Goal: Task Accomplishment & Management: Complete application form

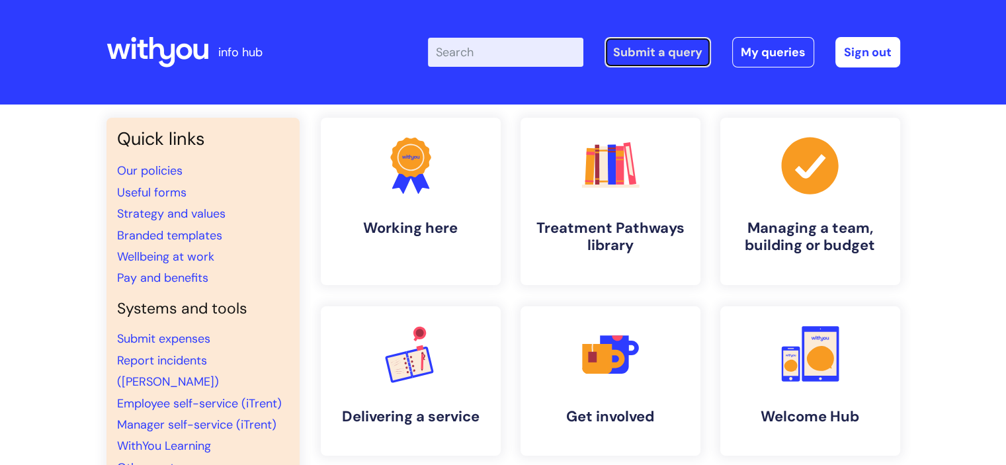
click at [662, 61] on link "Submit a query" at bounding box center [658, 52] width 107 height 30
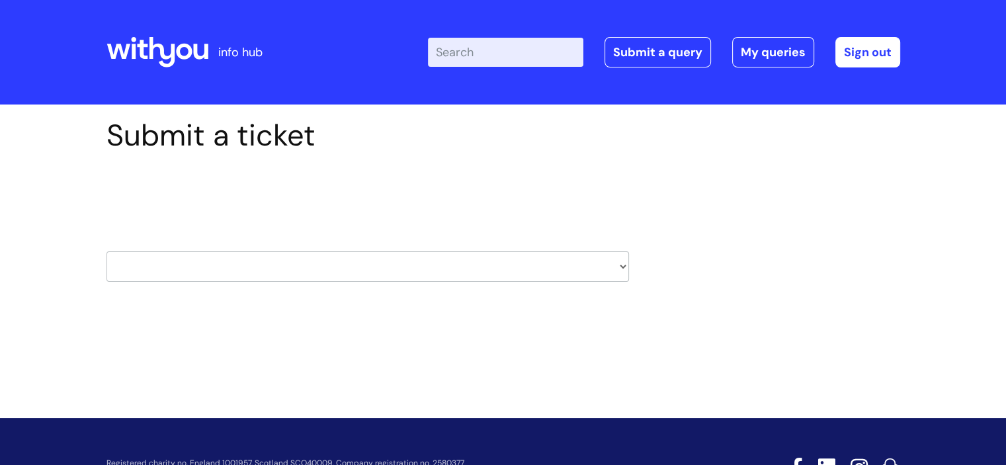
click at [466, 264] on select "HR / People IT and Support Clinical Drug Alerts Finance Accounts Data Support T…" at bounding box center [368, 266] width 523 height 30
select select "data_support_team"
click at [107, 251] on select "HR / People IT and Support Clinical Drug Alerts Finance Accounts Data Support T…" at bounding box center [368, 266] width 523 height 30
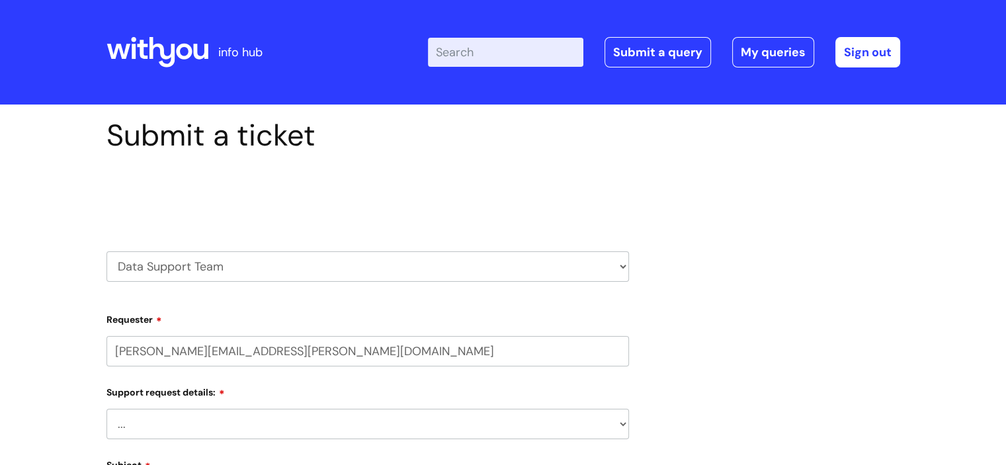
select select "80004286587"
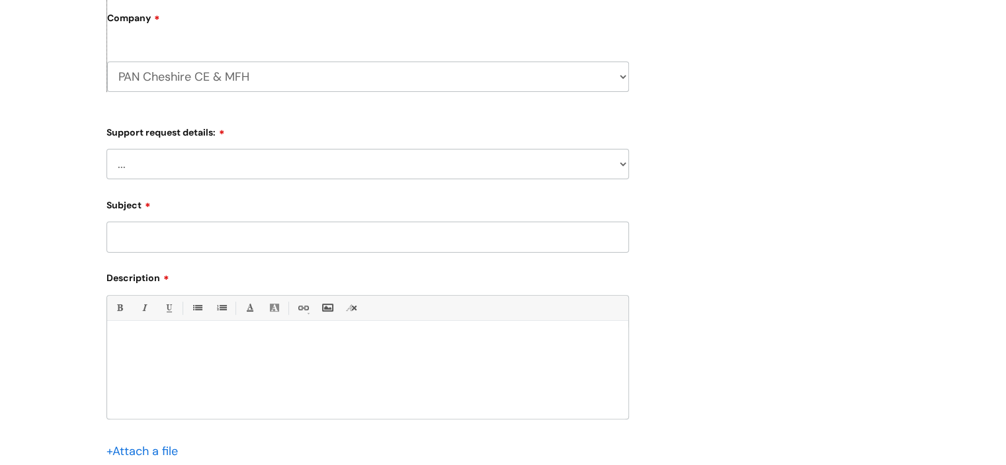
scroll to position [372, 0]
click at [527, 168] on select "... My enquiry relates to Nebula My enquiry relates to Halo My enquiry relates …" at bounding box center [368, 161] width 523 height 30
select select "My enquiry relates to Nebula"
click at [107, 146] on select "... My enquiry relates to Nebula My enquiry relates to Halo My enquiry relates …" at bounding box center [368, 161] width 523 height 30
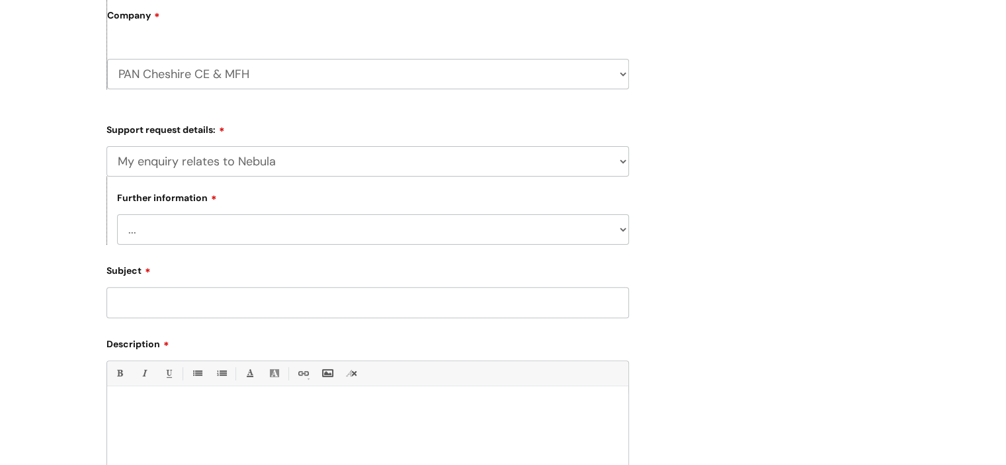
click at [426, 228] on select "... I need to delete an event I've got an issue or have found a fault I have an…" at bounding box center [373, 229] width 512 height 30
select select "I need to delete an event"
click at [117, 214] on select "... I need to delete an event I've got an issue or have found a fault I have an…" at bounding box center [373, 229] width 512 height 30
click at [300, 298] on input "Subject" at bounding box center [368, 302] width 523 height 30
type input "MFH Deletion"
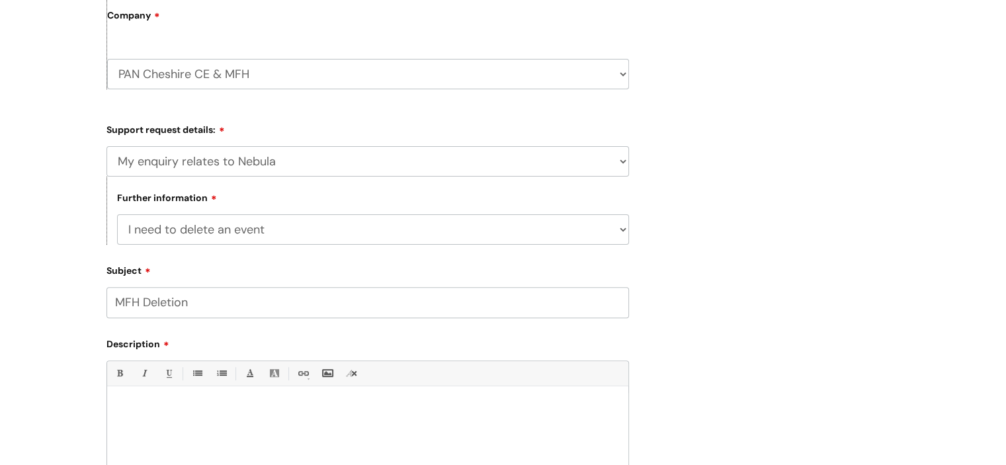
click at [182, 402] on div at bounding box center [367, 438] width 521 height 91
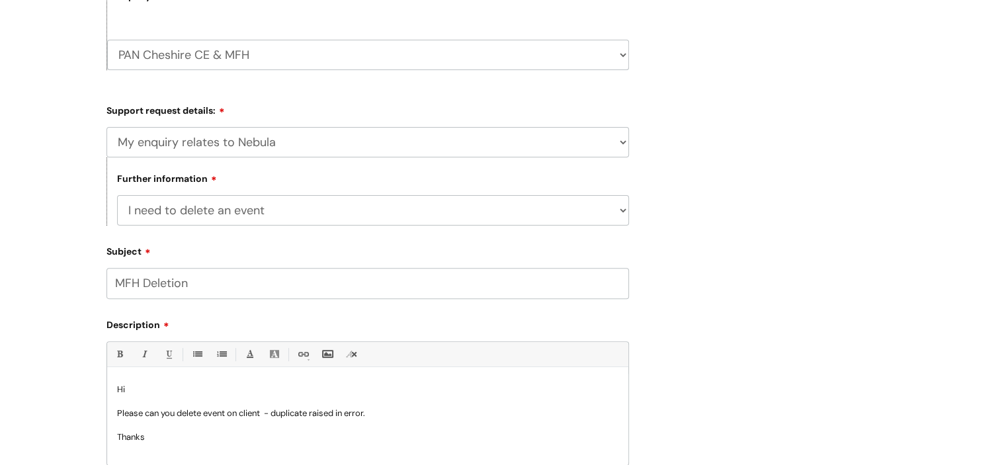
scroll to position [1, 0]
click at [315, 413] on p "Please can you delete event on client - duplicate raised in error." at bounding box center [367, 412] width 501 height 12
click at [265, 411] on p "Please can you delete event on client - duplicate event raised in error." at bounding box center [367, 412] width 501 height 12
click at [228, 412] on p "Please can you delete event on client 382786 - duplicate event raised in error." at bounding box center [367, 412] width 501 height 13
click at [449, 412] on span "- duplicate event raised in error." at bounding box center [389, 413] width 120 height 10
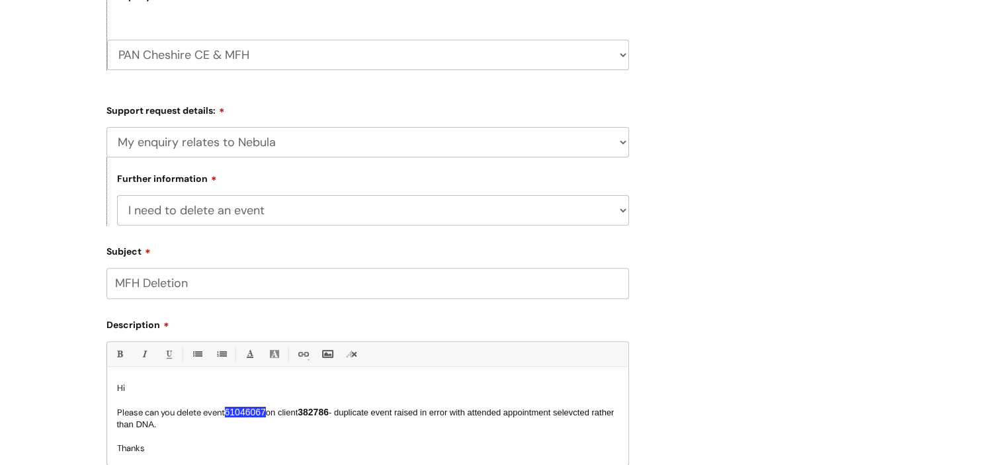
click at [585, 412] on span "- duplicate event raised in error with attended appointment selevcted rather th…" at bounding box center [365, 419] width 497 height 22
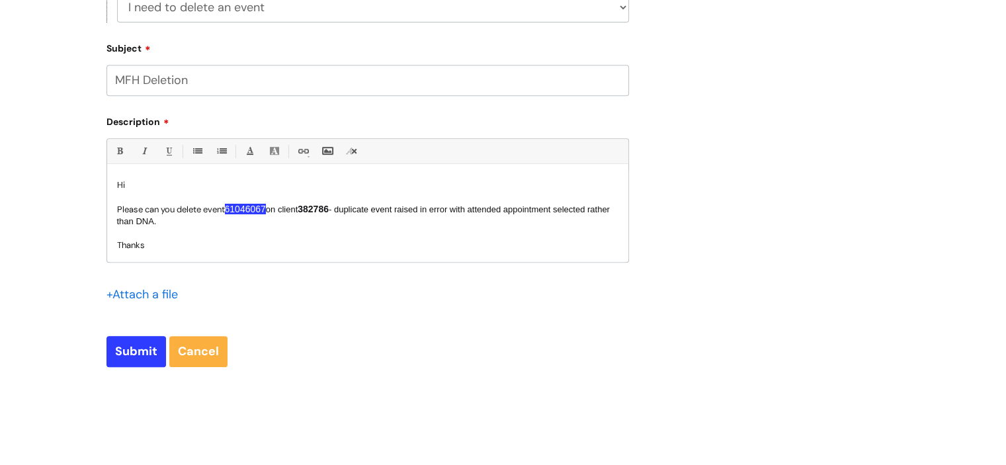
scroll to position [720, 0]
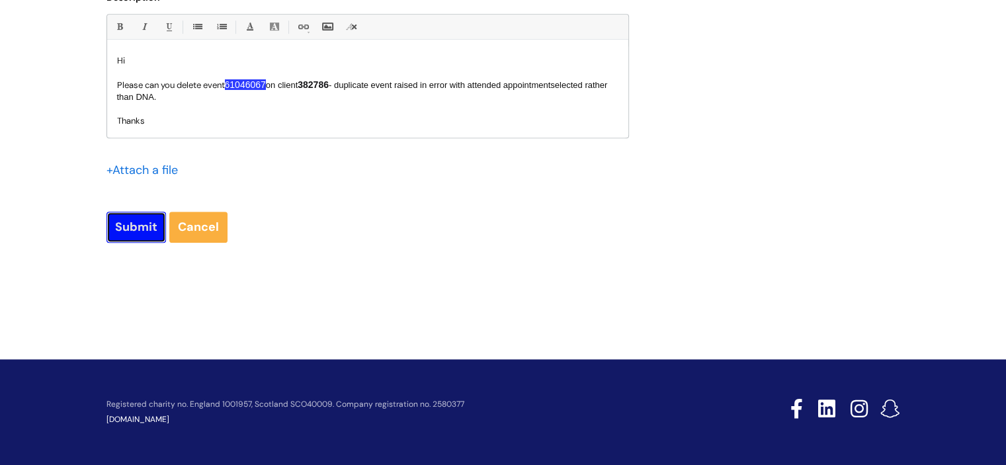
click at [127, 218] on input "Submit" at bounding box center [137, 227] width 60 height 30
type input "Please Wait..."
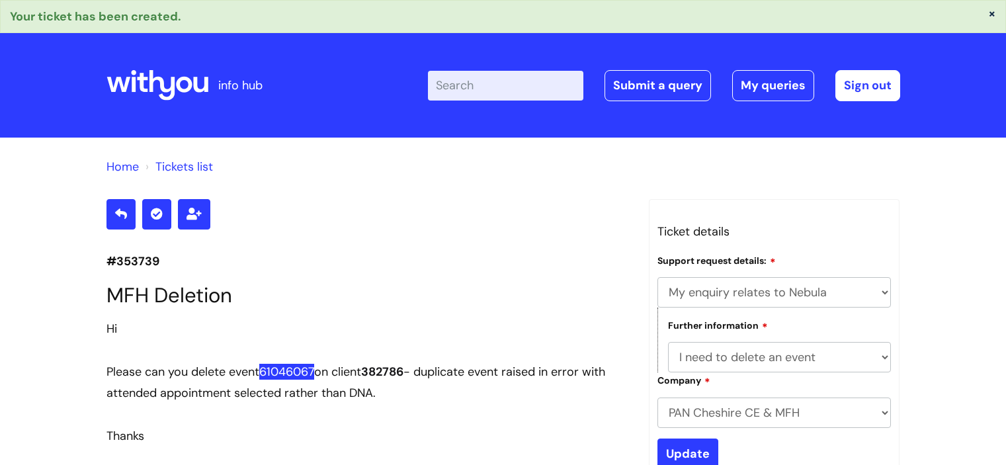
select select "My enquiry relates to Nebula"
select select "I need to delete an event"
